Goal: Information Seeking & Learning: Learn about a topic

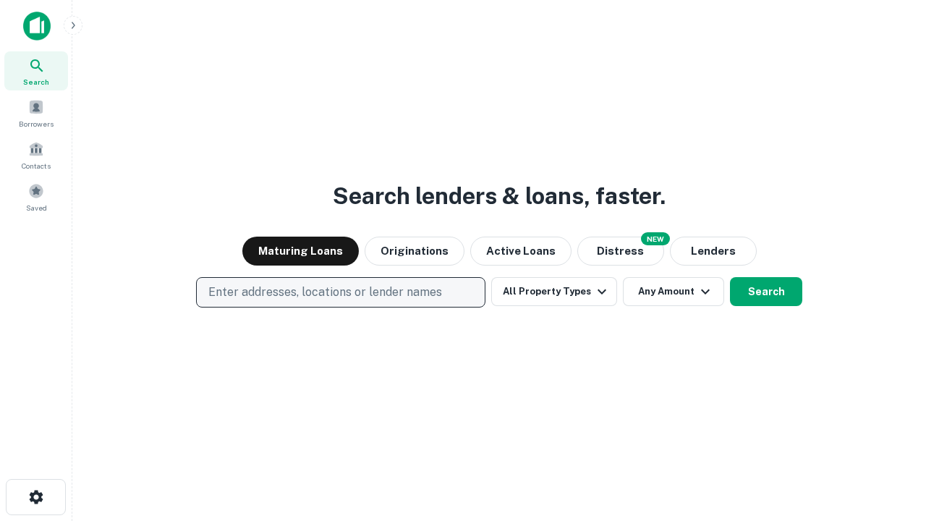
click at [340, 292] on p "Enter addresses, locations or lender names" at bounding box center [325, 292] width 234 height 17
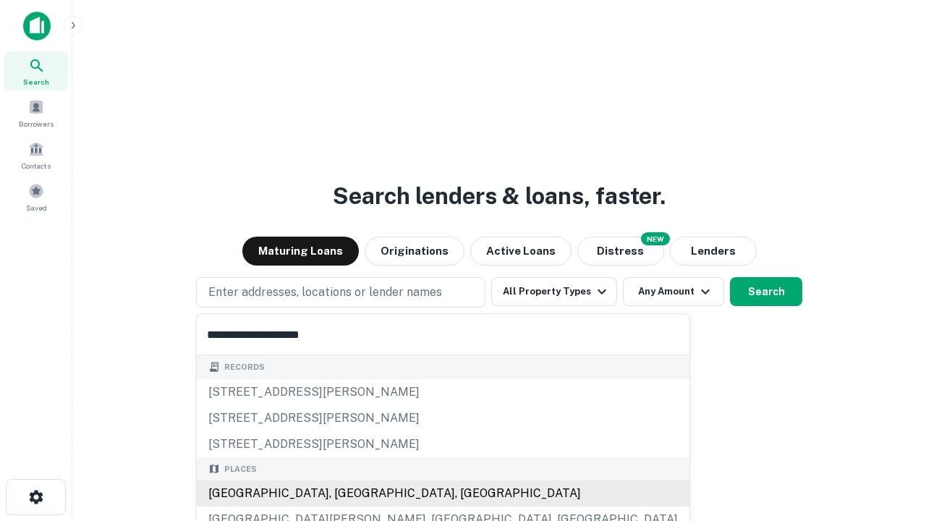
click at [346, 494] on div "[GEOGRAPHIC_DATA], [GEOGRAPHIC_DATA], [GEOGRAPHIC_DATA]" at bounding box center [443, 494] width 493 height 26
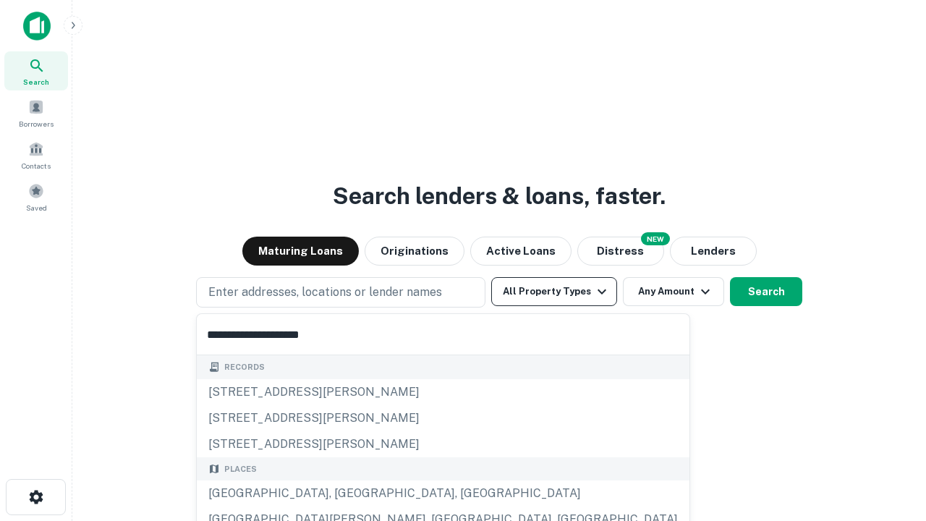
click at [554, 292] on button "All Property Types" at bounding box center [554, 291] width 126 height 29
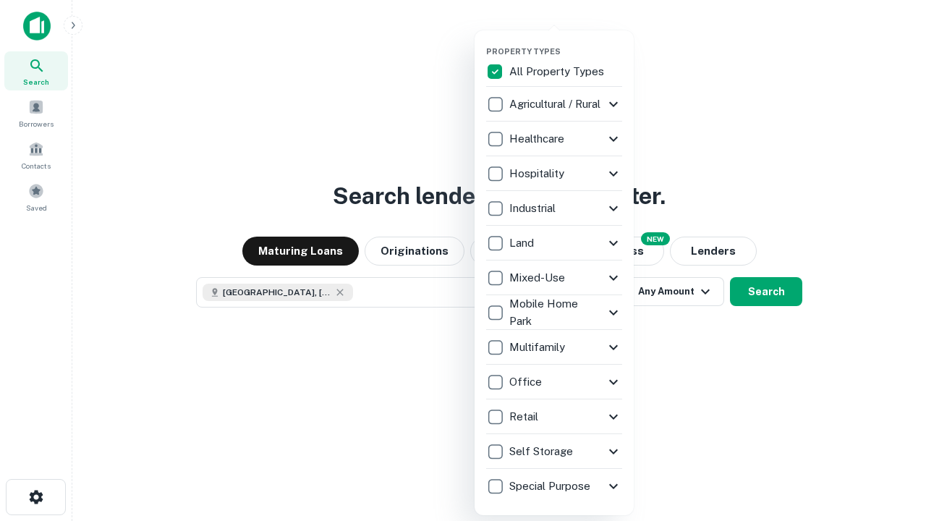
click at [566, 42] on button "button" at bounding box center [565, 42] width 159 height 1
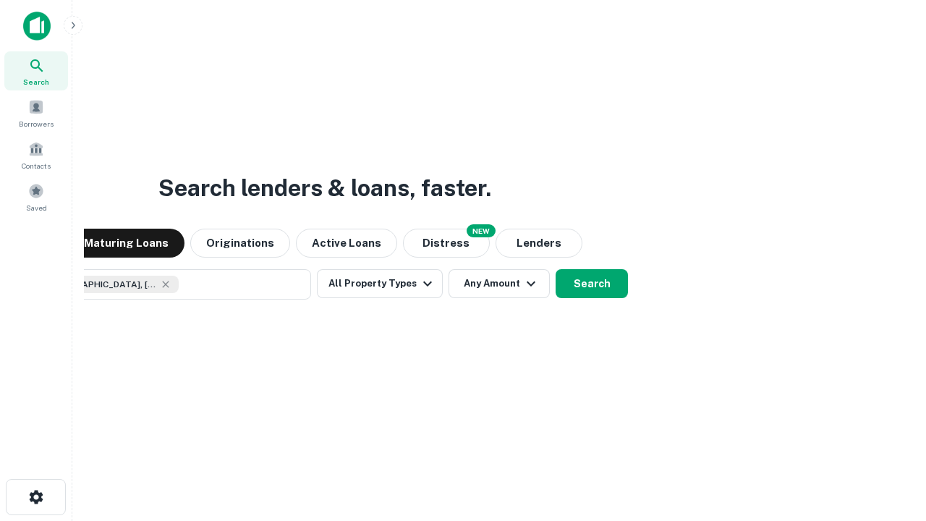
scroll to position [23, 0]
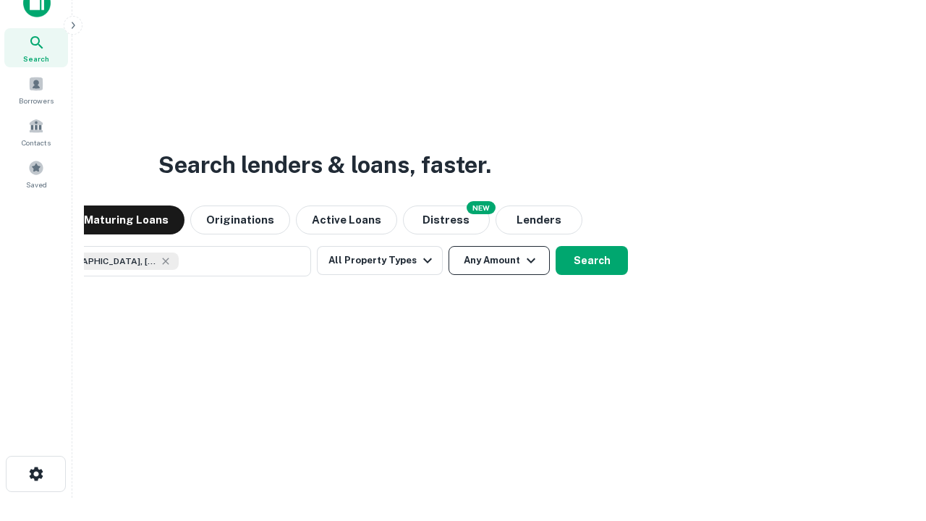
click at [449, 246] on button "Any Amount" at bounding box center [499, 260] width 101 height 29
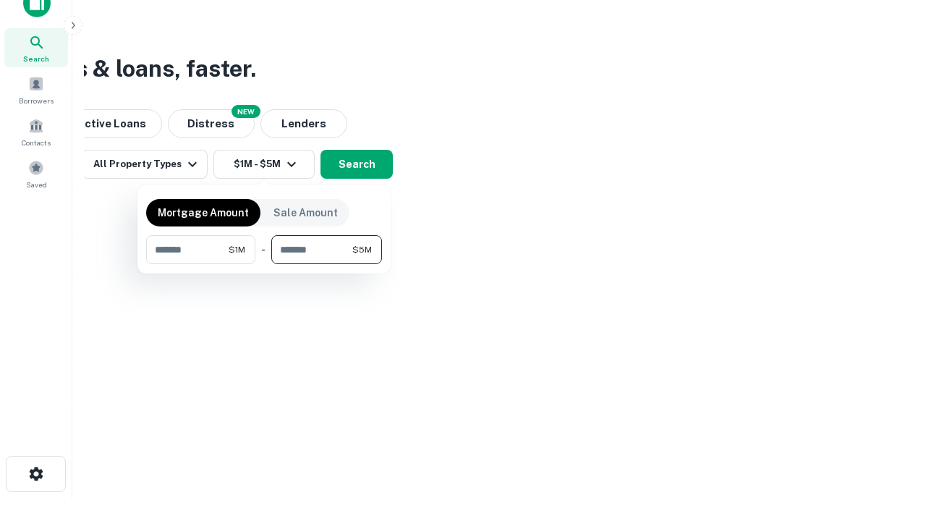
type input "*******"
click at [264, 264] on button "button" at bounding box center [264, 264] width 236 height 1
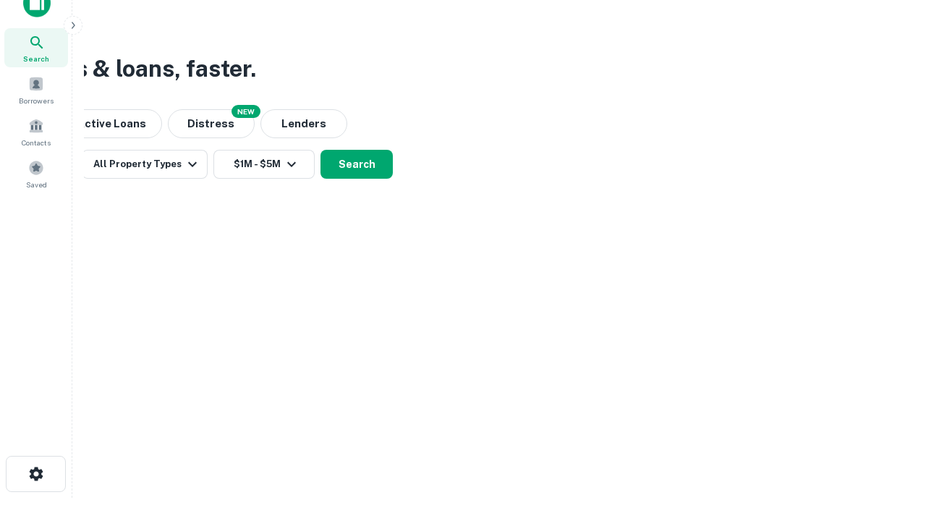
scroll to position [23, 0]
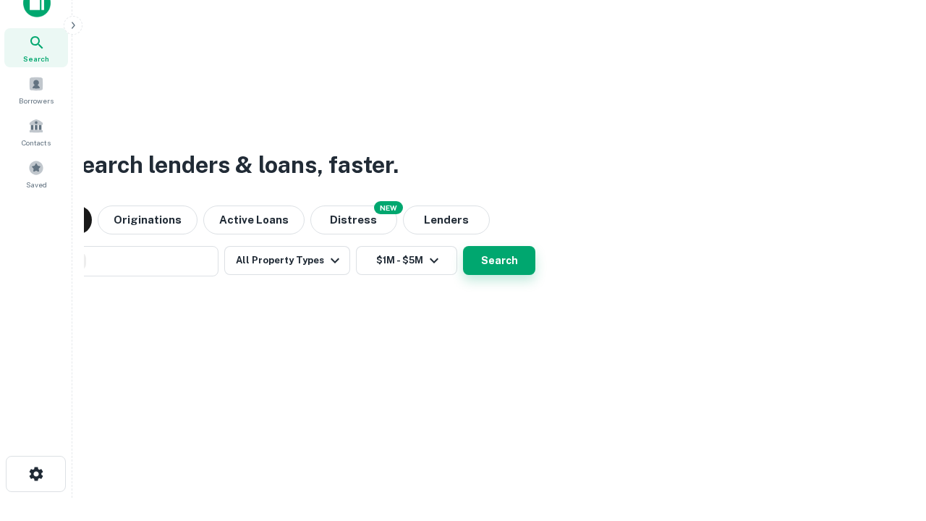
click at [463, 246] on button "Search" at bounding box center [499, 260] width 72 height 29
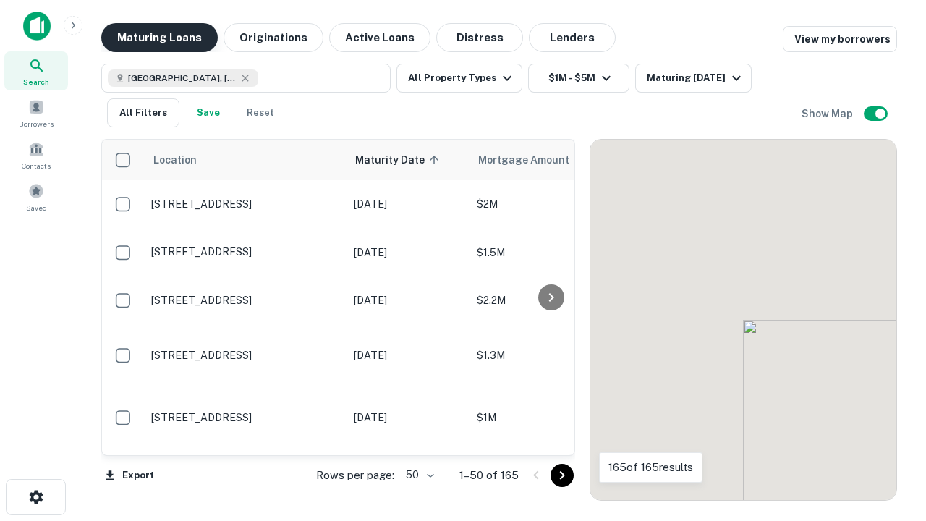
click at [159, 38] on button "Maturing Loans" at bounding box center [159, 37] width 117 height 29
